Goal: Task Accomplishment & Management: Manage account settings

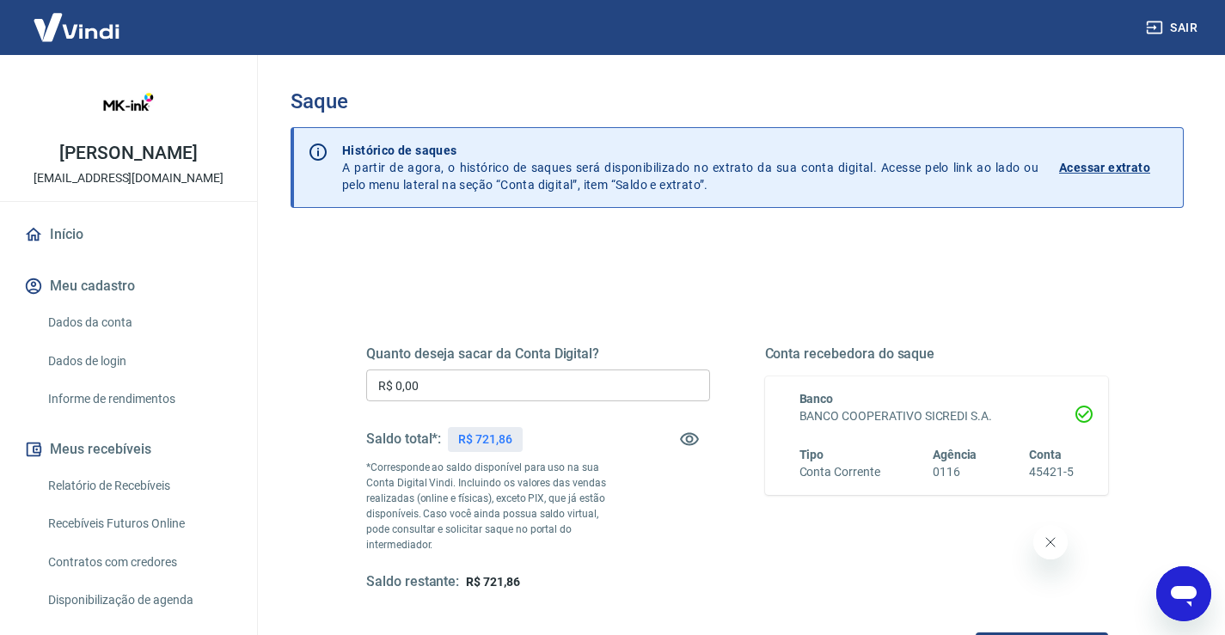
click at [493, 385] on input "R$ 0,00" at bounding box center [538, 386] width 344 height 32
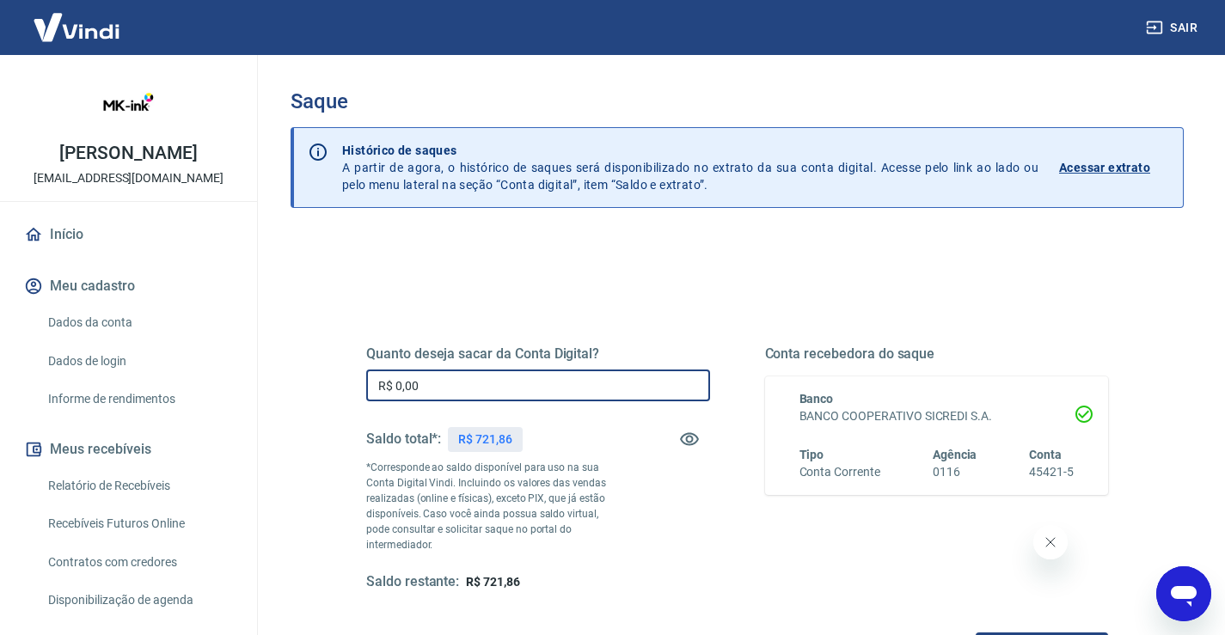
click at [493, 385] on input "R$ 0,00" at bounding box center [538, 386] width 344 height 32
type input "R$ 721,86"
click at [484, 313] on div "Quanto deseja sacar da Conta Digital? R$ 721,86 ​ Saldo total*: R$ 721,86 *Corr…" at bounding box center [737, 484] width 742 height 360
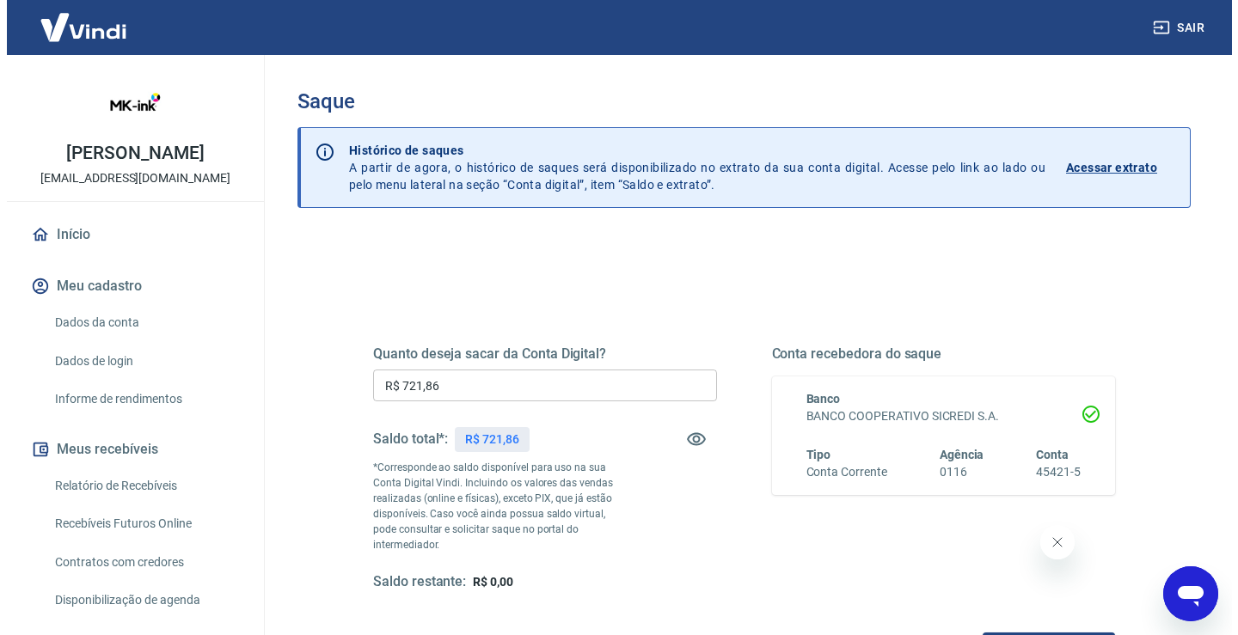
scroll to position [215, 0]
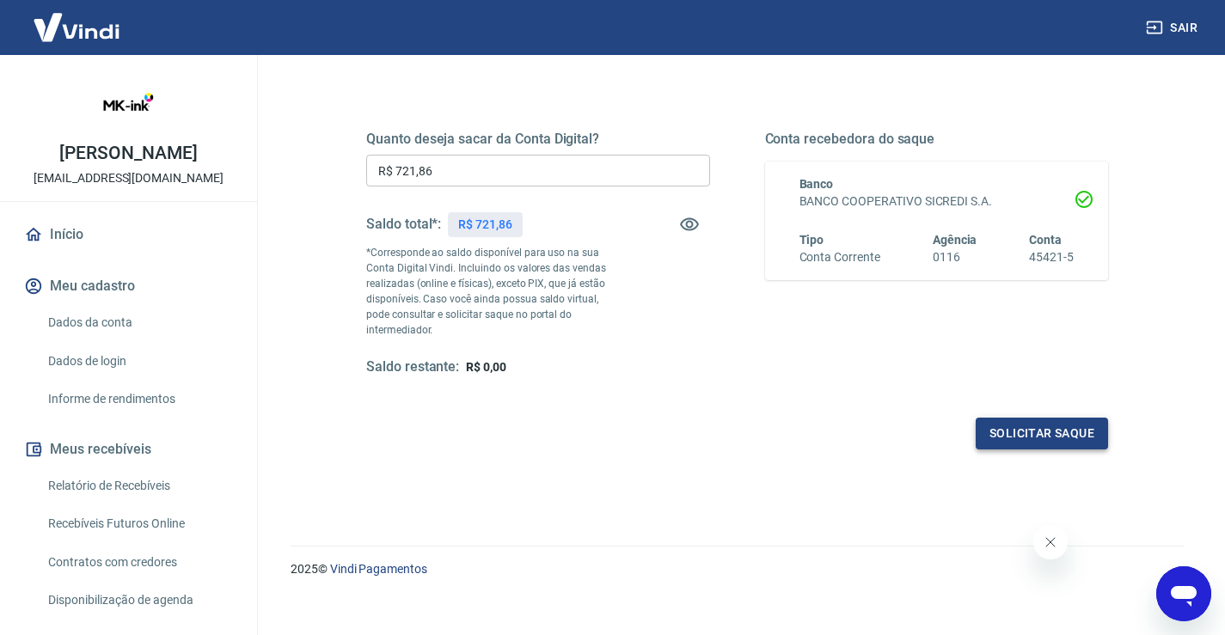
click at [1022, 418] on button "Solicitar saque" at bounding box center [1041, 434] width 132 height 32
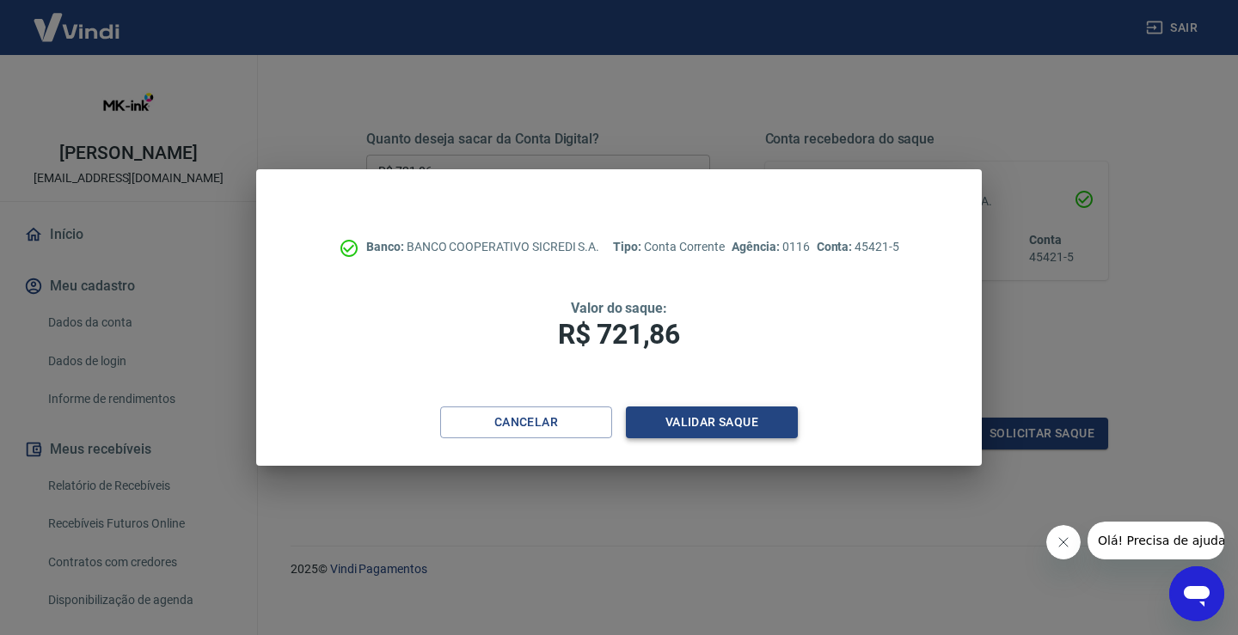
click at [697, 420] on button "Validar saque" at bounding box center [712, 423] width 172 height 32
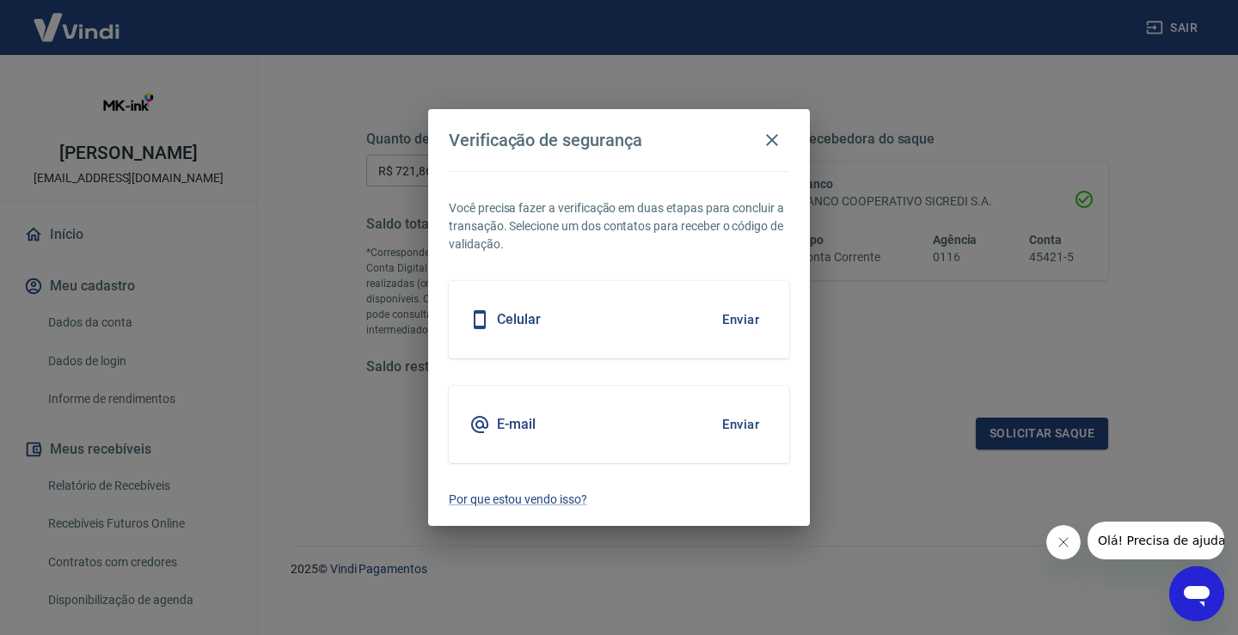
click at [731, 321] on button "Enviar" at bounding box center [740, 320] width 56 height 36
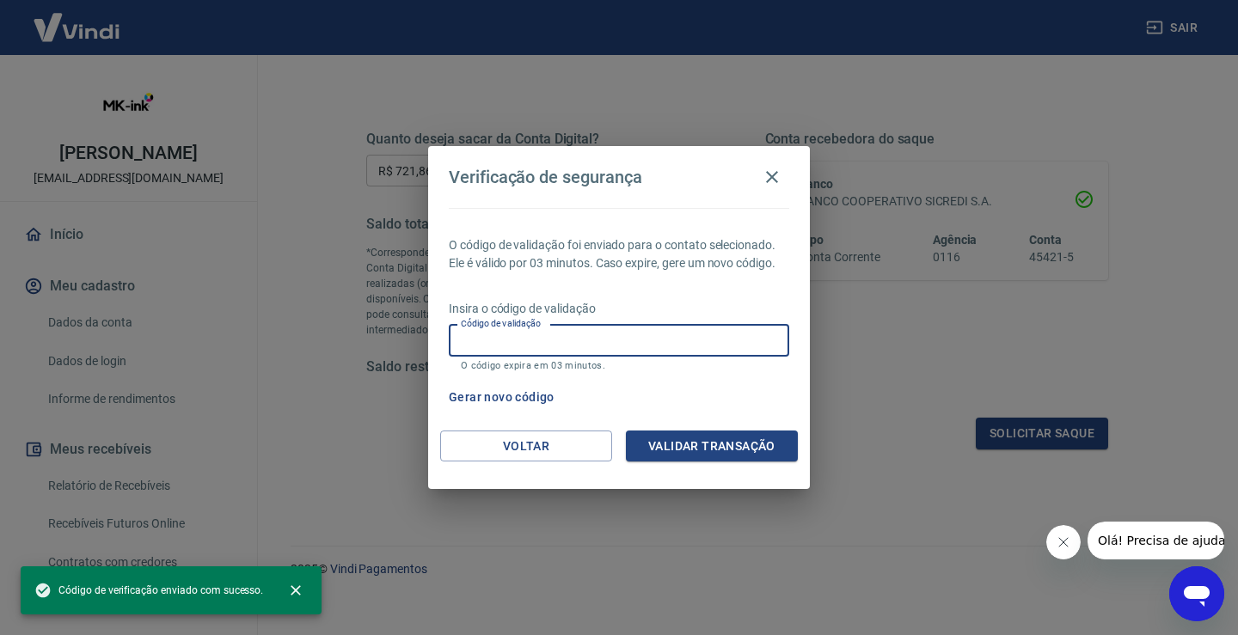
click at [640, 342] on input "Código de validação" at bounding box center [619, 341] width 340 height 32
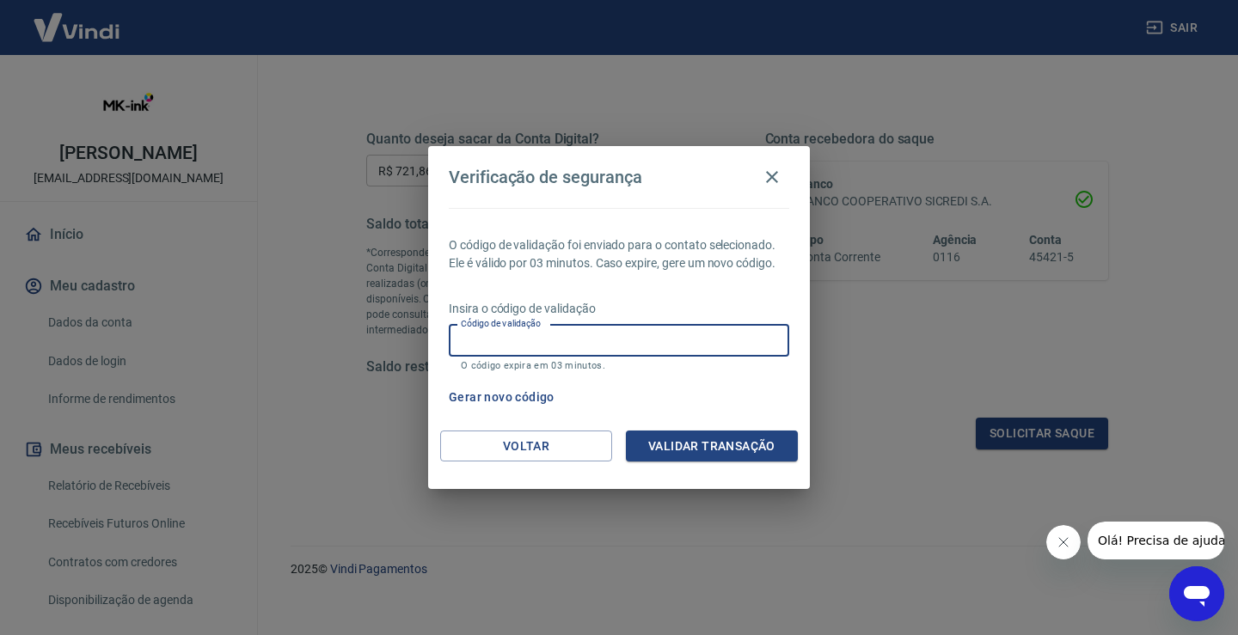
click at [640, 342] on input "Código de validação" at bounding box center [619, 341] width 340 height 32
click at [606, 268] on p "O código de validação foi enviado para o contato selecionado. Ele é válido por …" at bounding box center [619, 254] width 340 height 36
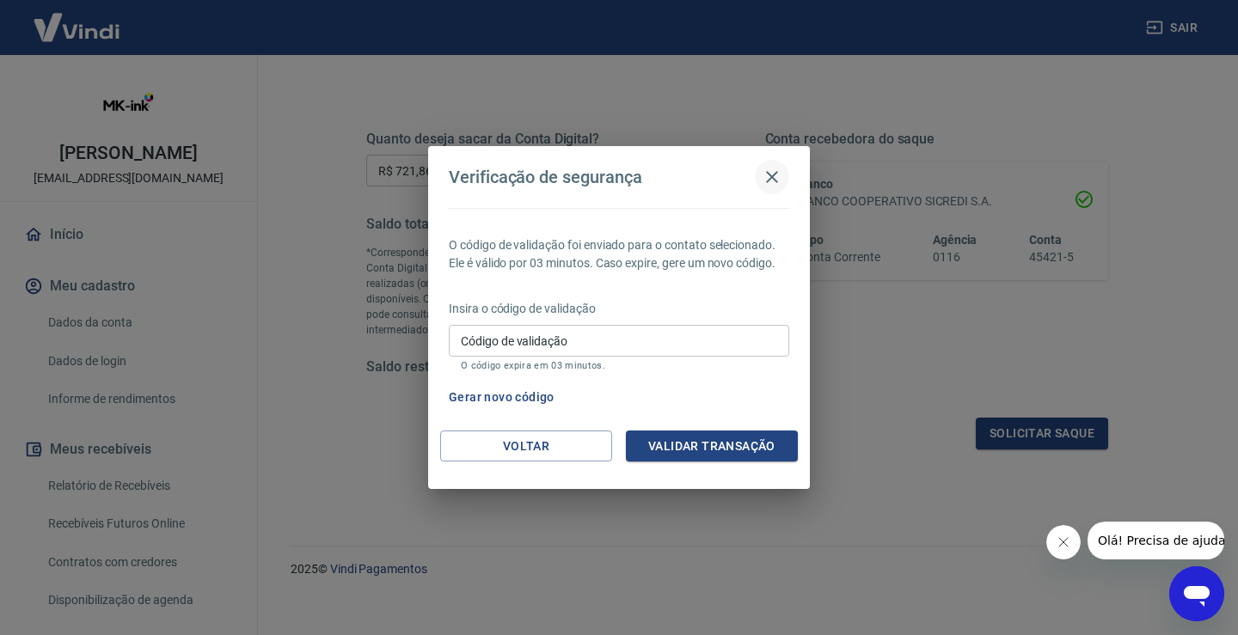
click at [774, 175] on icon "button" at bounding box center [772, 177] width 12 height 12
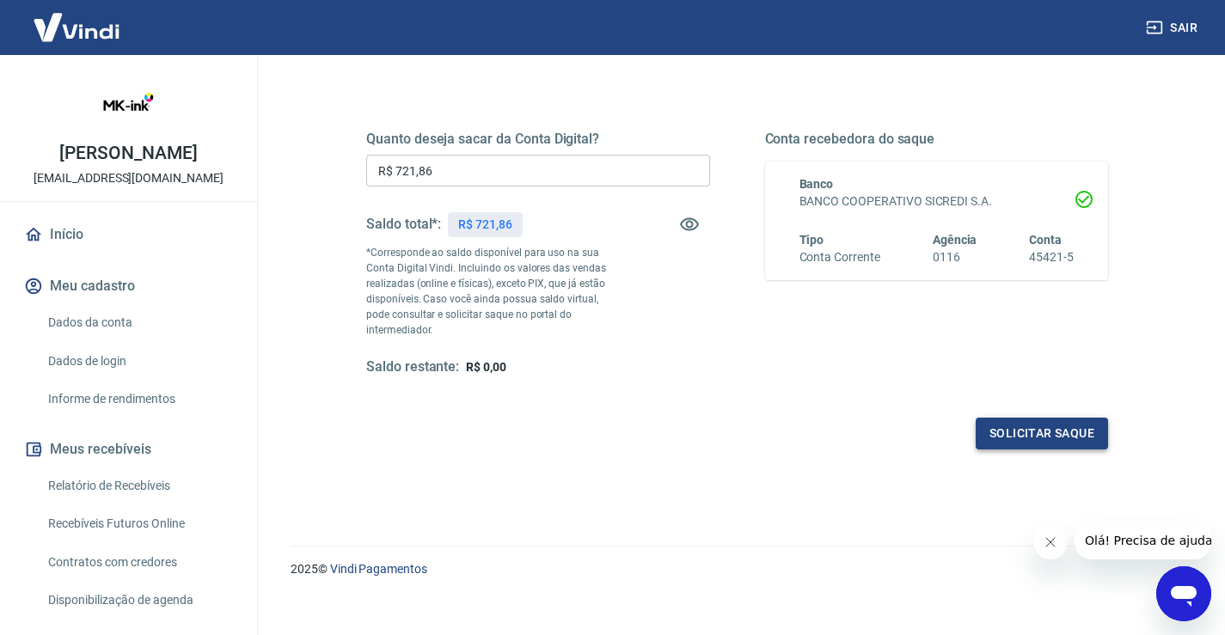
click at [1024, 418] on button "Solicitar saque" at bounding box center [1041, 434] width 132 height 32
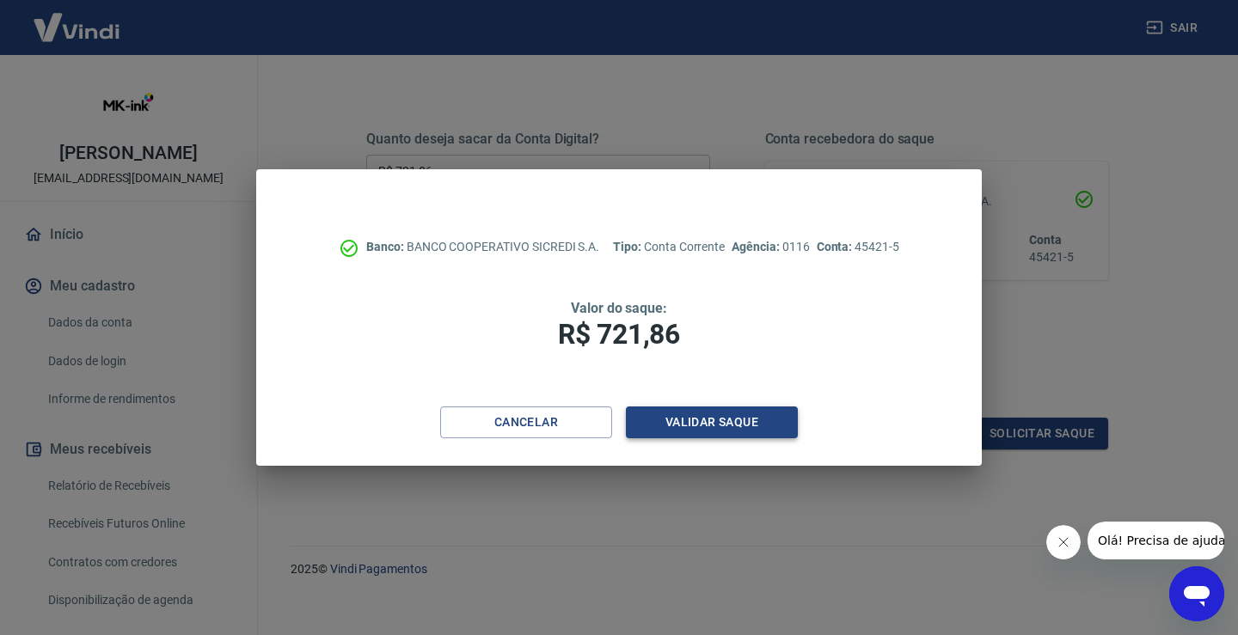
click at [710, 423] on button "Validar saque" at bounding box center [712, 423] width 172 height 32
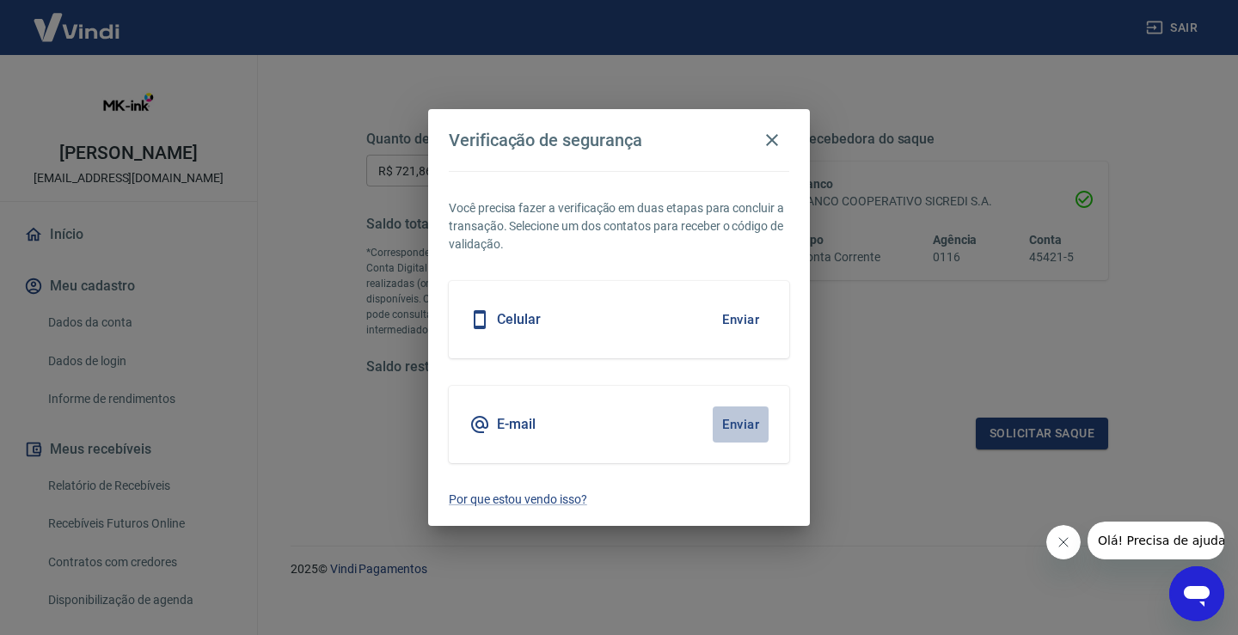
click at [750, 425] on button "Enviar" at bounding box center [740, 425] width 56 height 36
click at [742, 420] on button "Enviar" at bounding box center [740, 425] width 56 height 36
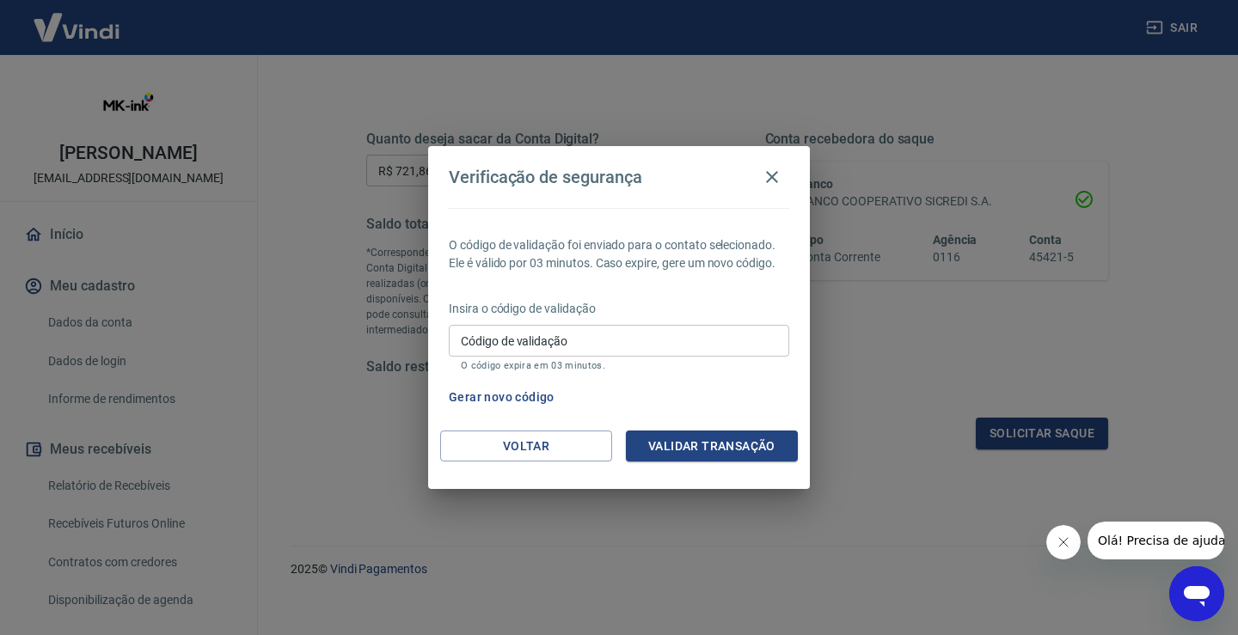
click at [791, 373] on div "O código de validação foi enviado para o contato selecionado. Ele é válido por …" at bounding box center [619, 319] width 382 height 223
drag, startPoint x: 495, startPoint y: 222, endPoint x: 613, endPoint y: 230, distance: 118.1
click at [611, 230] on div "O código de validação foi enviado para o contato selecionado. Ele é válido por …" at bounding box center [619, 319] width 382 height 223
click at [613, 230] on div "O código de validação foi enviado para o contato selecionado. Ele é válido por …" at bounding box center [619, 319] width 382 height 223
click at [634, 272] on div "O código de validação foi enviado para o contato selecionado. Ele é válido por …" at bounding box center [619, 319] width 382 height 223
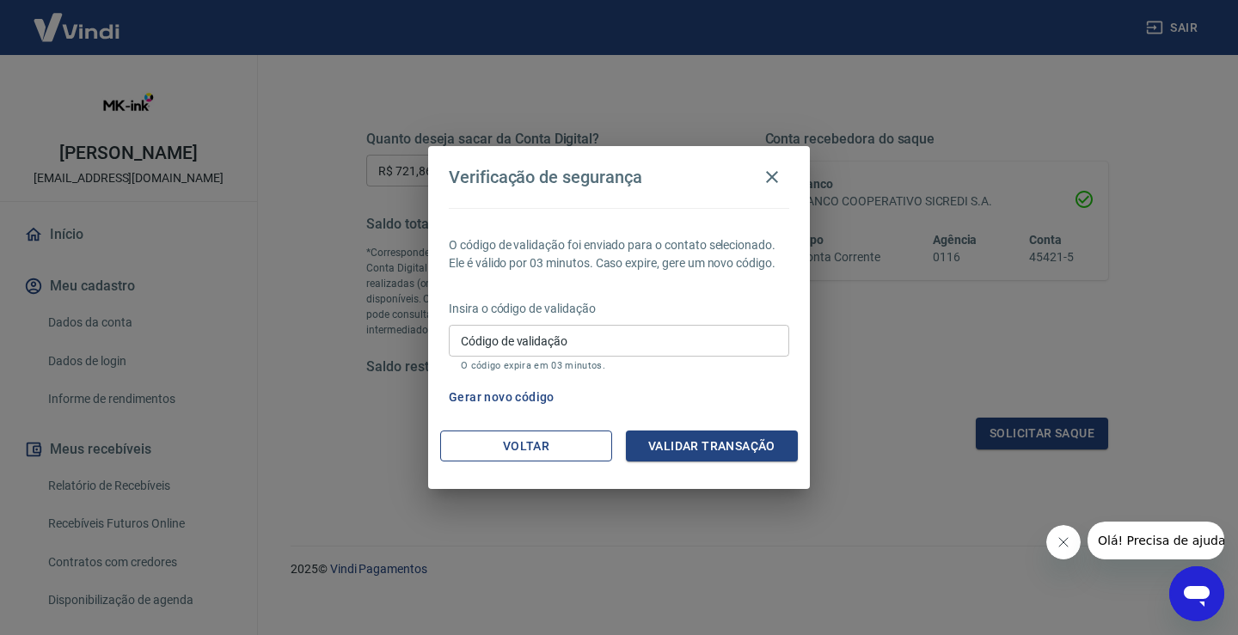
click at [558, 447] on button "Voltar" at bounding box center [526, 447] width 172 height 32
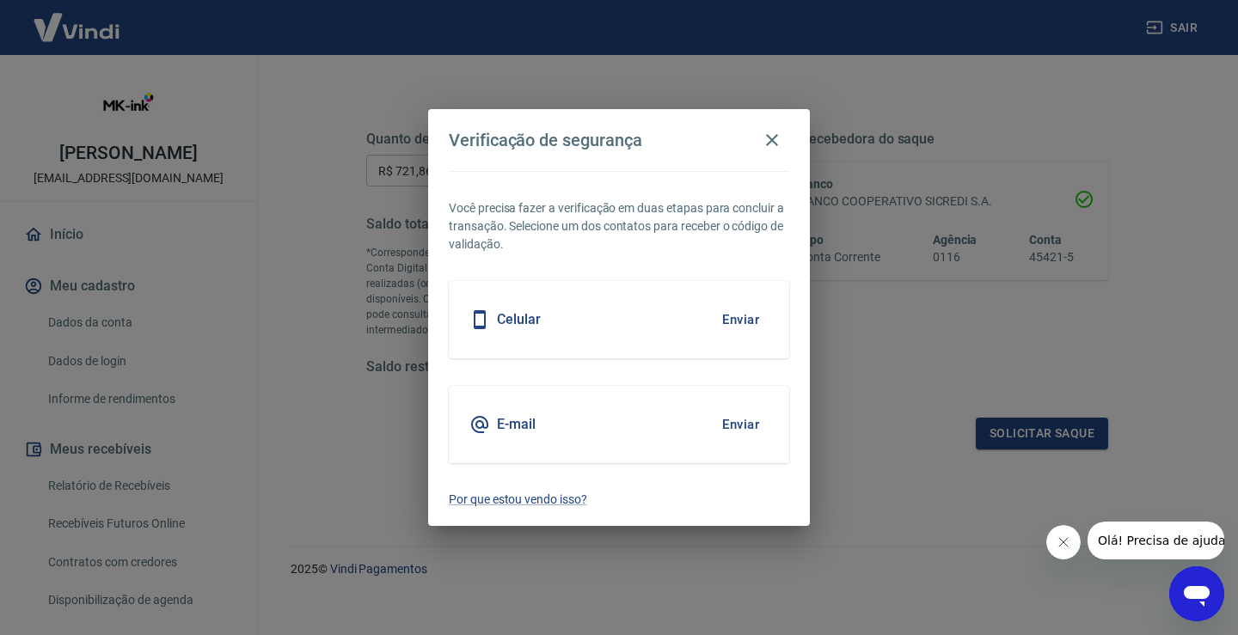
click at [740, 315] on button "Enviar" at bounding box center [740, 320] width 56 height 36
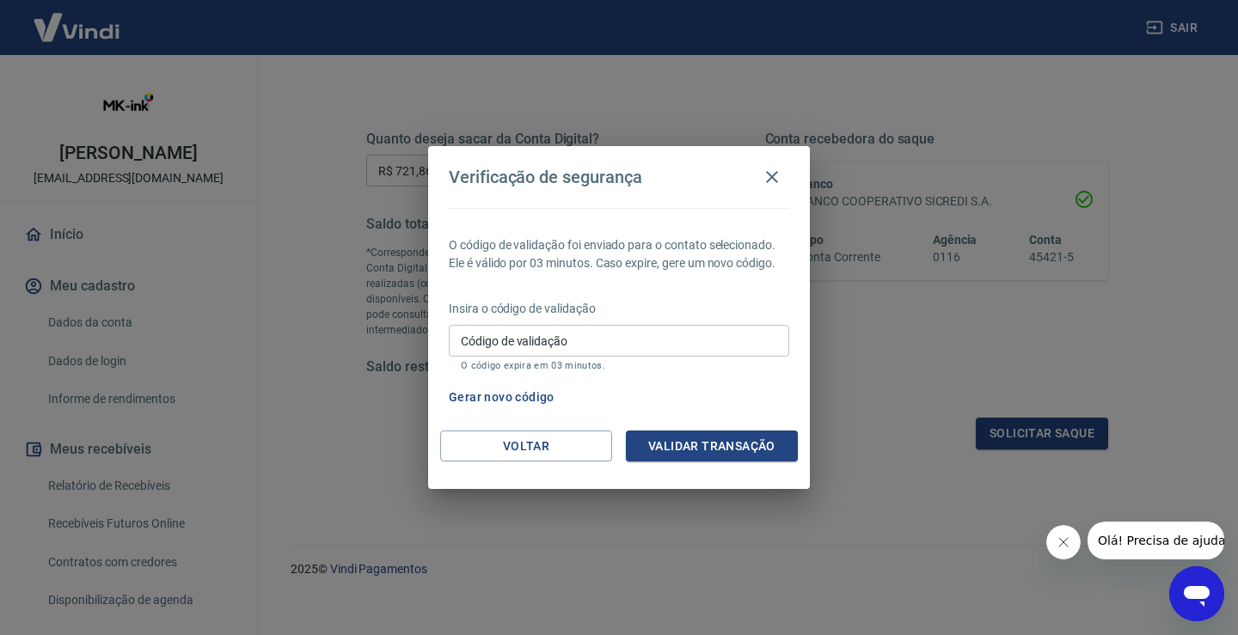
click at [778, 278] on div "O código de validação foi enviado para o contato selecionado. Ele é válido por …" at bounding box center [619, 319] width 382 height 223
click at [526, 332] on div "Código de validação Código de validação O código expira em 03 minutos." at bounding box center [619, 348] width 340 height 46
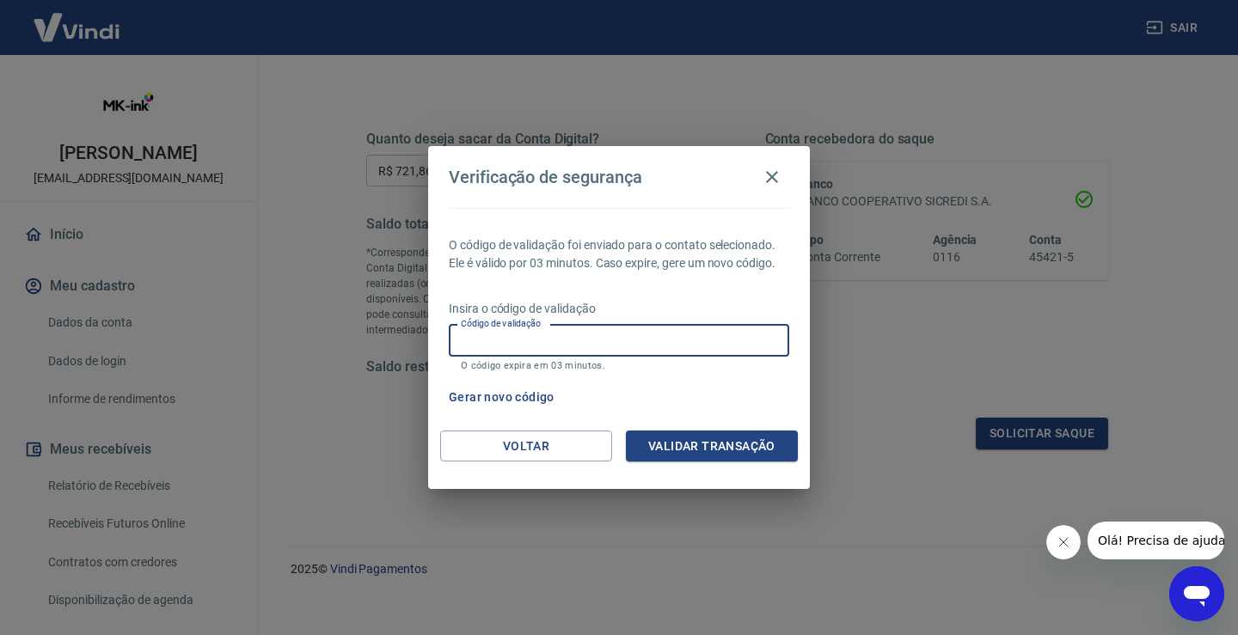
click at [501, 343] on input "Código de validação" at bounding box center [619, 341] width 340 height 32
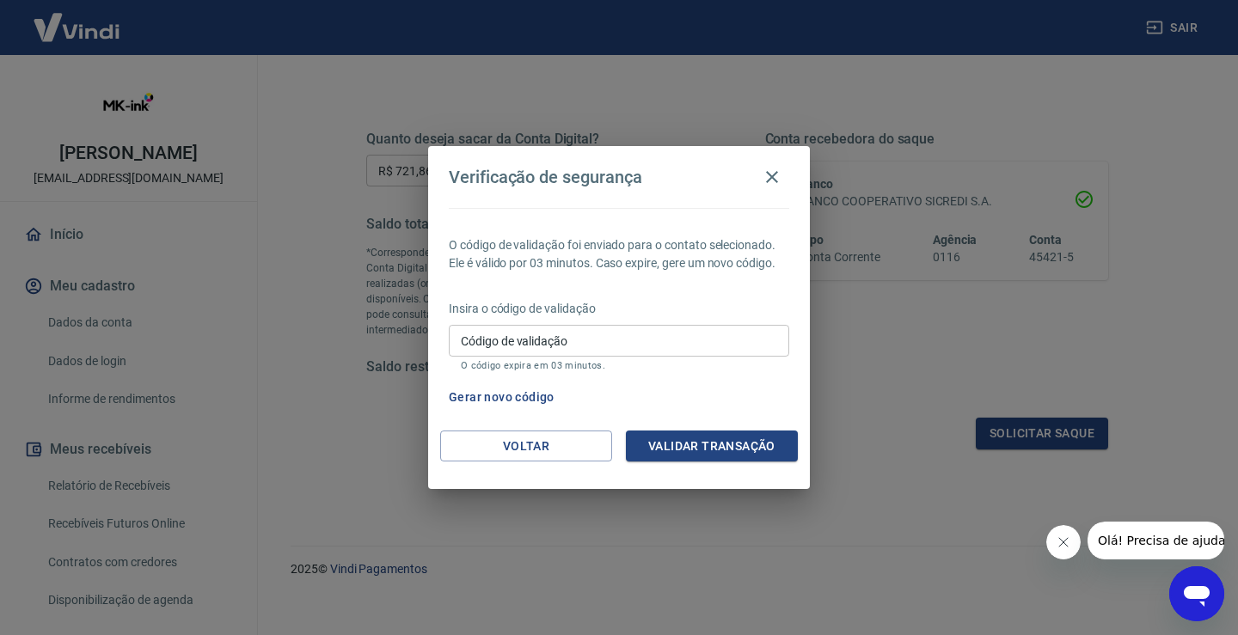
click at [767, 278] on div "O código de validação foi enviado para o contato selecionado. Ele é válido por …" at bounding box center [619, 319] width 382 height 223
click at [491, 401] on button "Gerar novo código" at bounding box center [501, 398] width 119 height 32
click at [784, 402] on div "Gerar novo código" at bounding box center [615, 398] width 347 height 32
click at [540, 392] on button "Gerar novo código" at bounding box center [501, 398] width 119 height 32
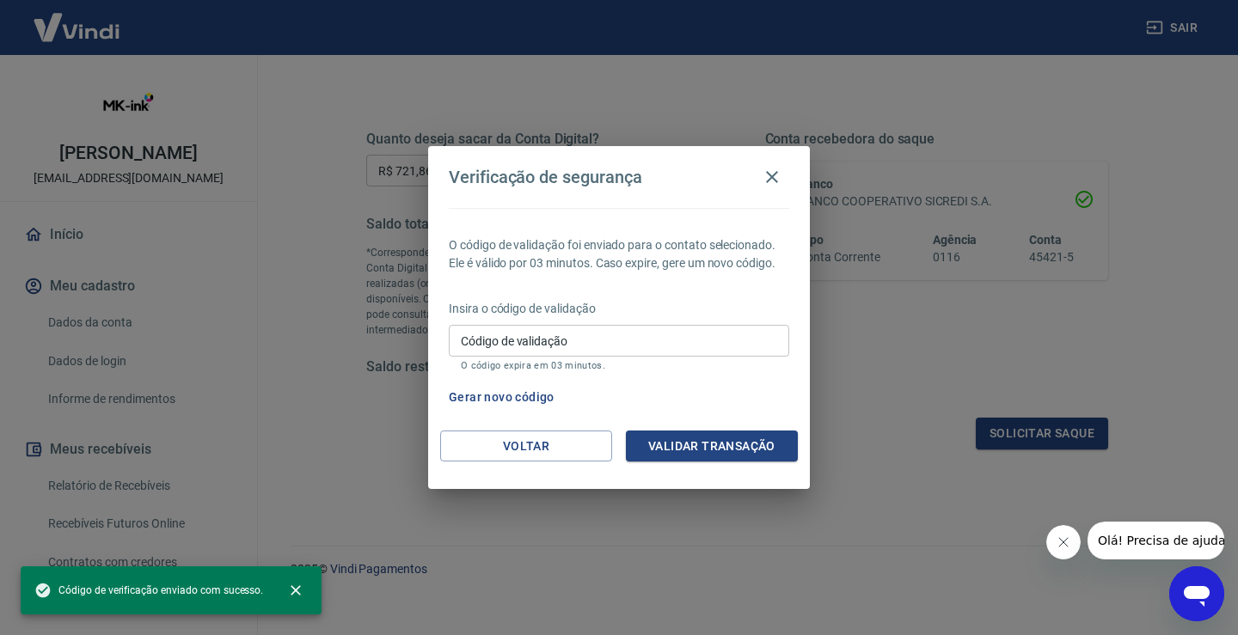
click at [532, 395] on button "Gerar novo código" at bounding box center [501, 398] width 119 height 32
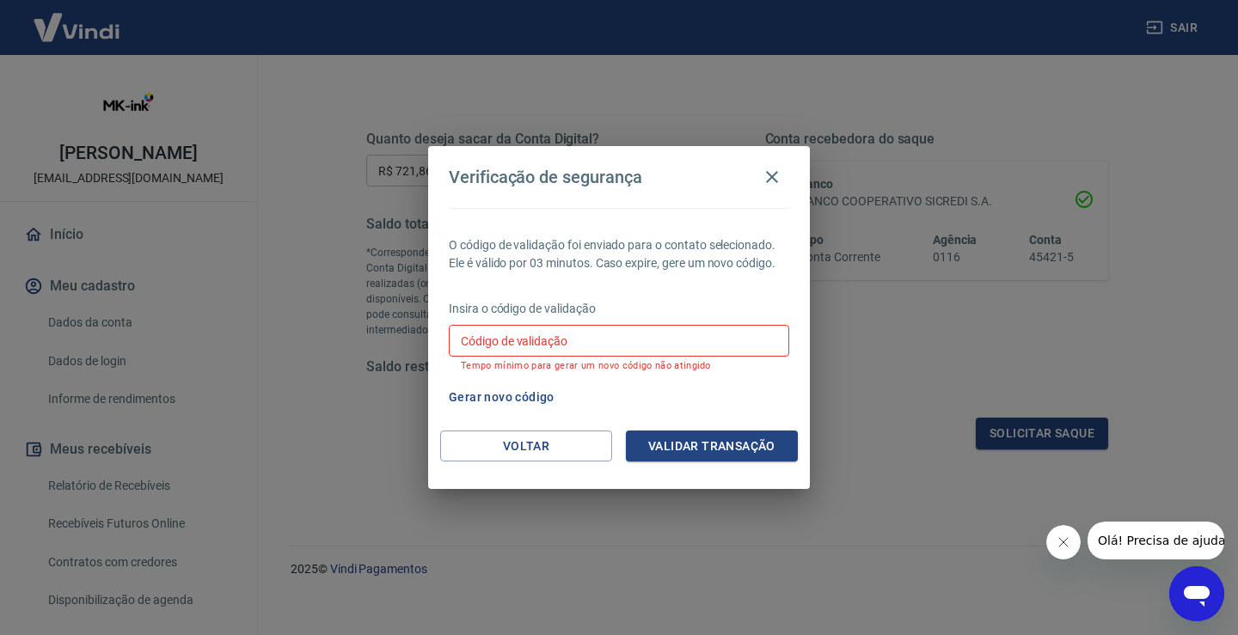
drag, startPoint x: 794, startPoint y: 235, endPoint x: 783, endPoint y: 238, distance: 11.7
click at [793, 235] on div "O código de validação foi enviado para o contato selecionado. Ele é válido por …" at bounding box center [619, 319] width 382 height 223
click at [534, 449] on button "Voltar" at bounding box center [526, 447] width 172 height 32
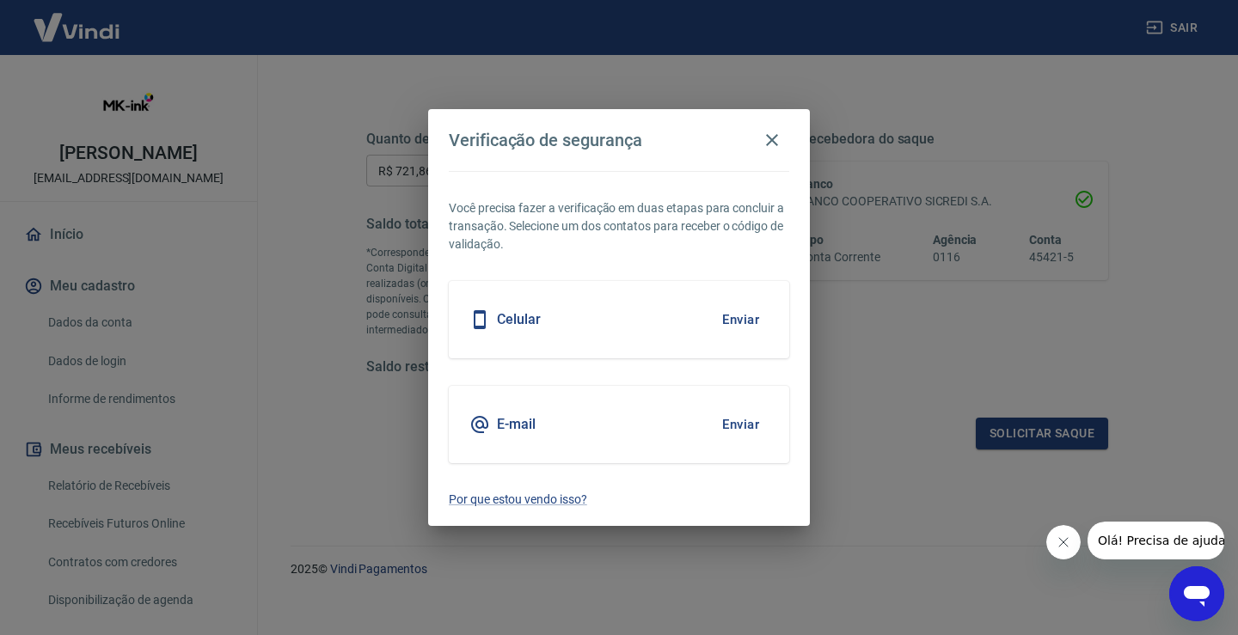
click at [749, 424] on button "Enviar" at bounding box center [740, 425] width 56 height 36
click at [734, 430] on button "Enviar" at bounding box center [740, 425] width 56 height 36
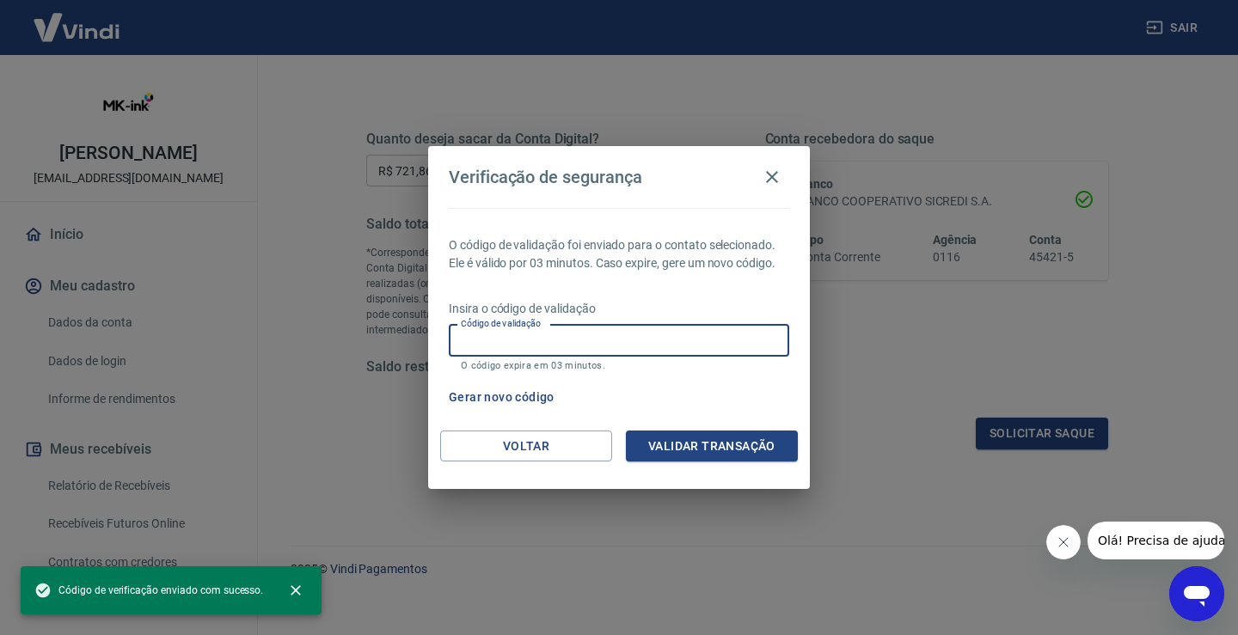
click at [591, 340] on input "Código de validação" at bounding box center [619, 341] width 340 height 32
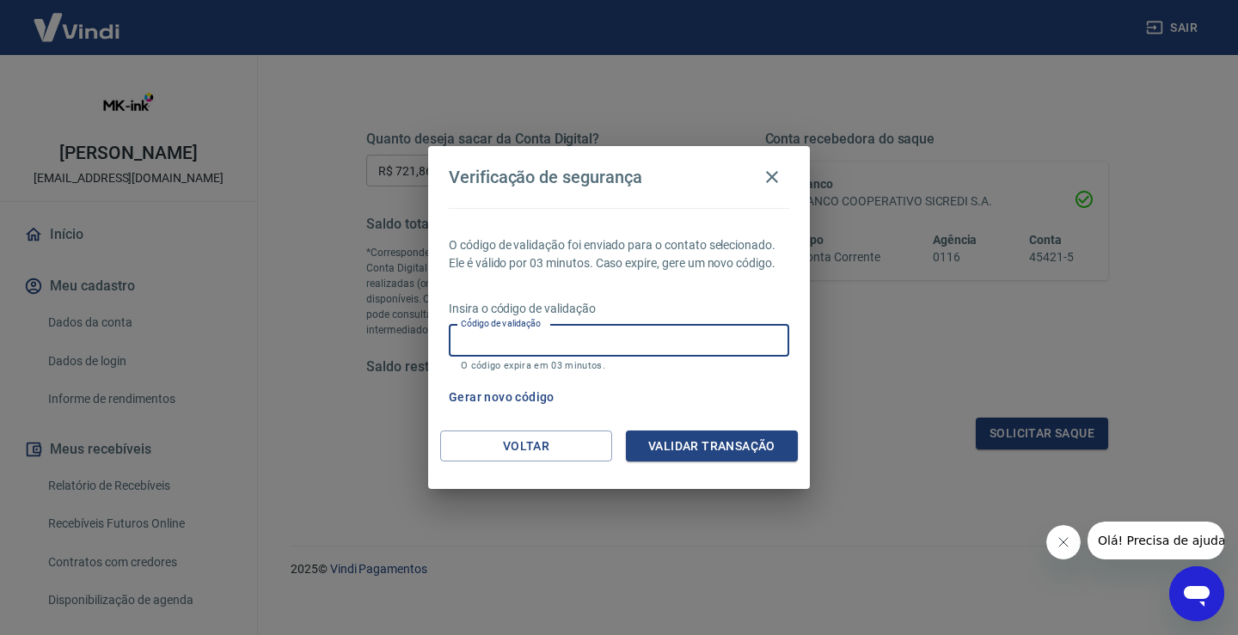
paste input "621098"
click at [694, 433] on button "Validar transação" at bounding box center [712, 447] width 172 height 32
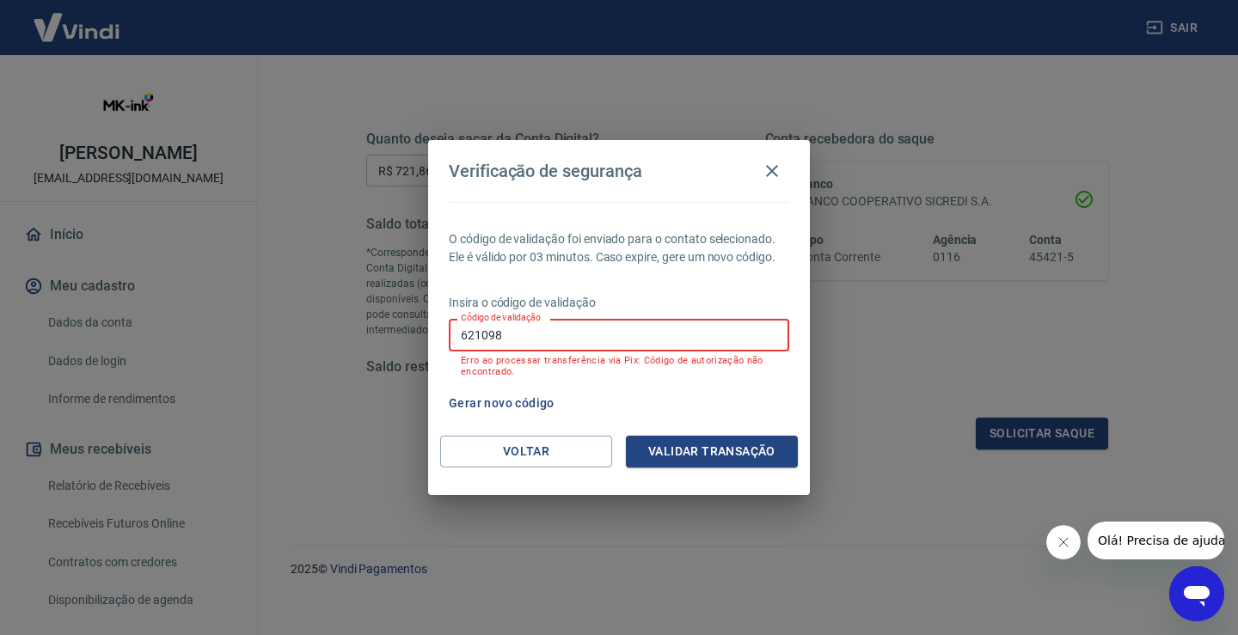
drag, startPoint x: 514, startPoint y: 338, endPoint x: 352, endPoint y: 327, distance: 162.0
click at [343, 318] on div "Verificação de segurança O código de validação foi enviado para o contato selec…" at bounding box center [619, 317] width 1238 height 635
paste input "9382"
type input "629382"
click at [691, 443] on button "Validar transação" at bounding box center [712, 452] width 172 height 32
